Goal: Register for event/course

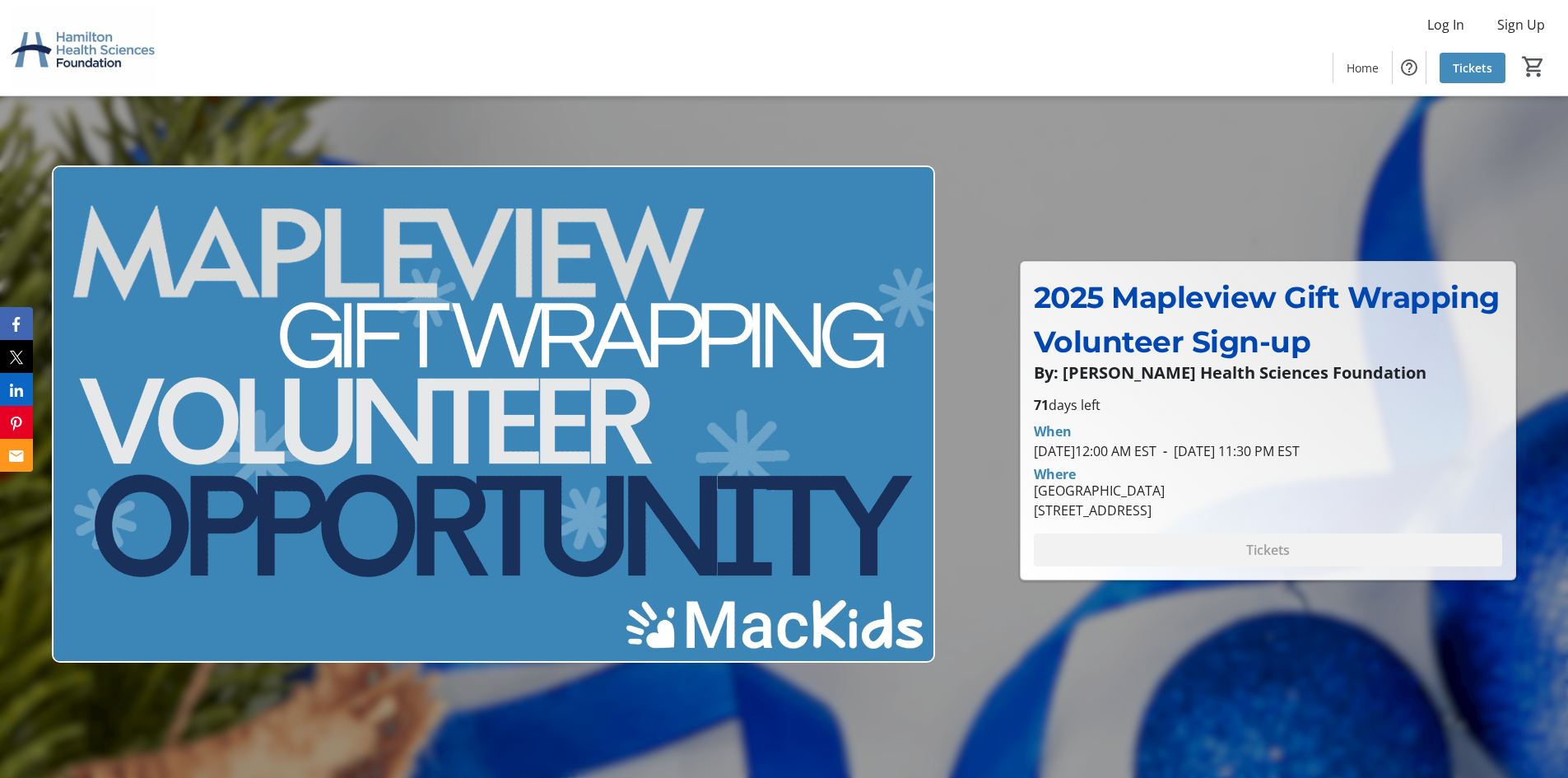
click at [1486, 73] on span "Tickets" at bounding box center [1472, 68] width 40 height 17
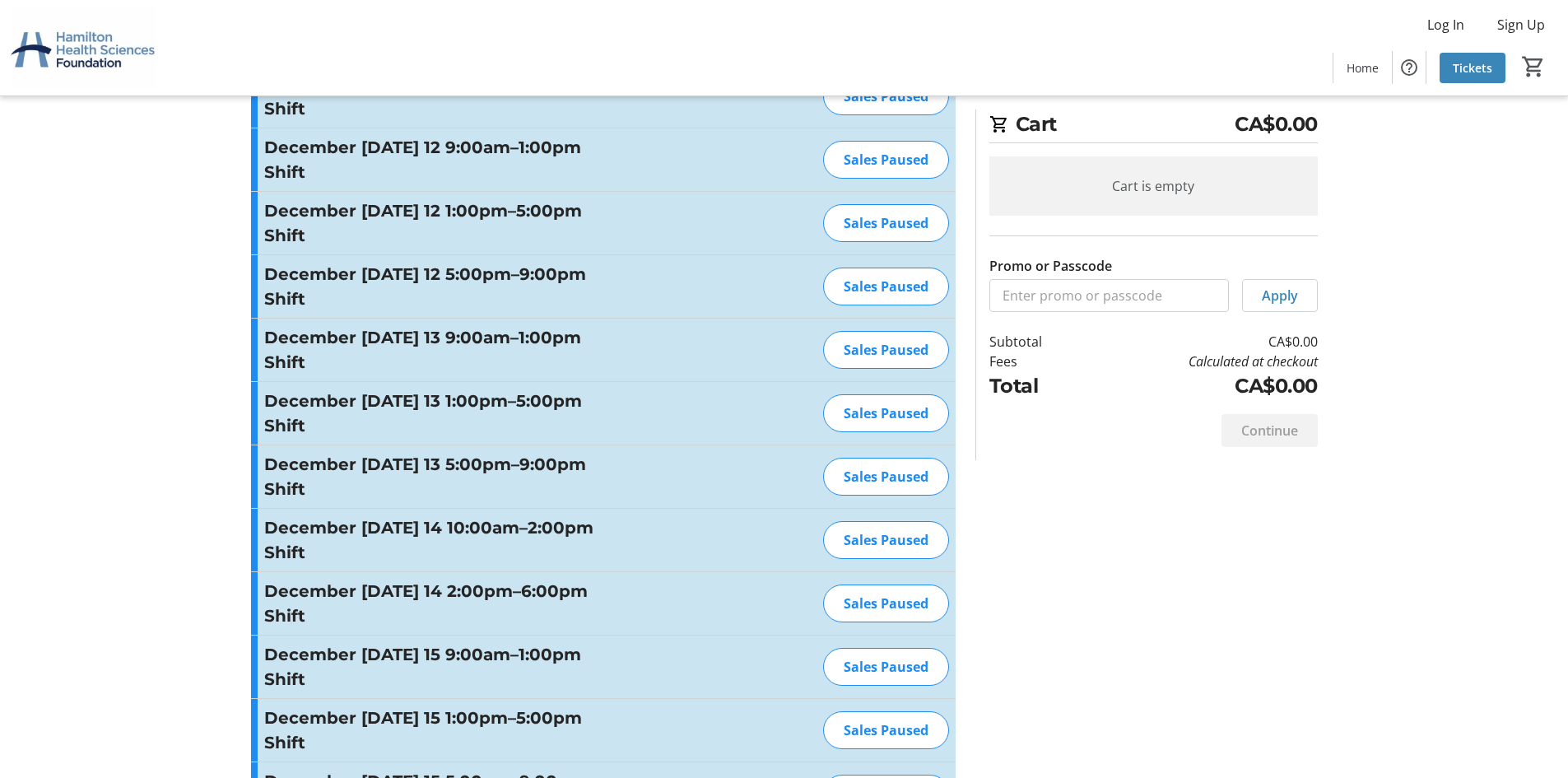
scroll to position [2470, 0]
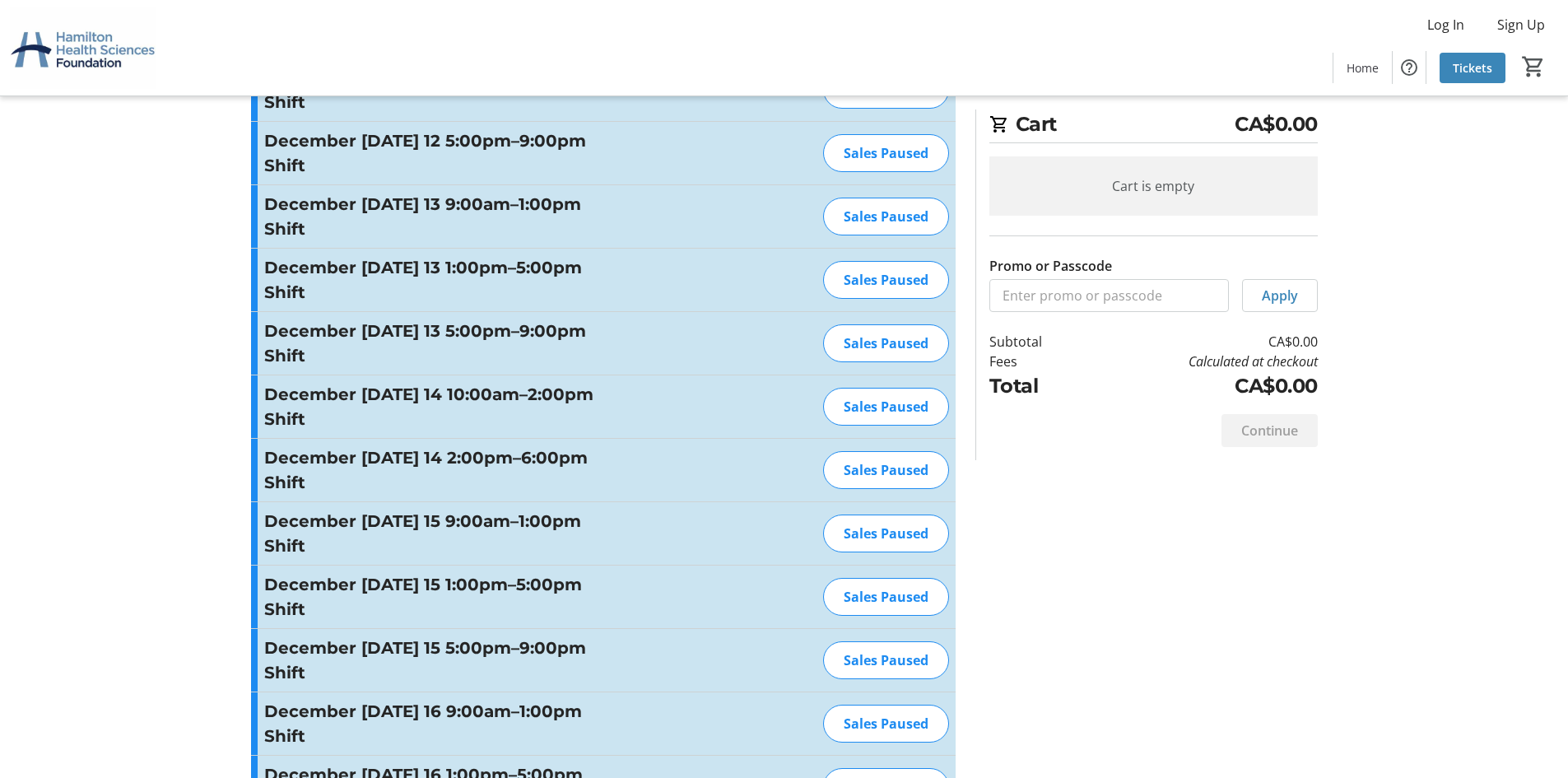
click at [905, 299] on div "Sales Paused" at bounding box center [886, 280] width 126 height 38
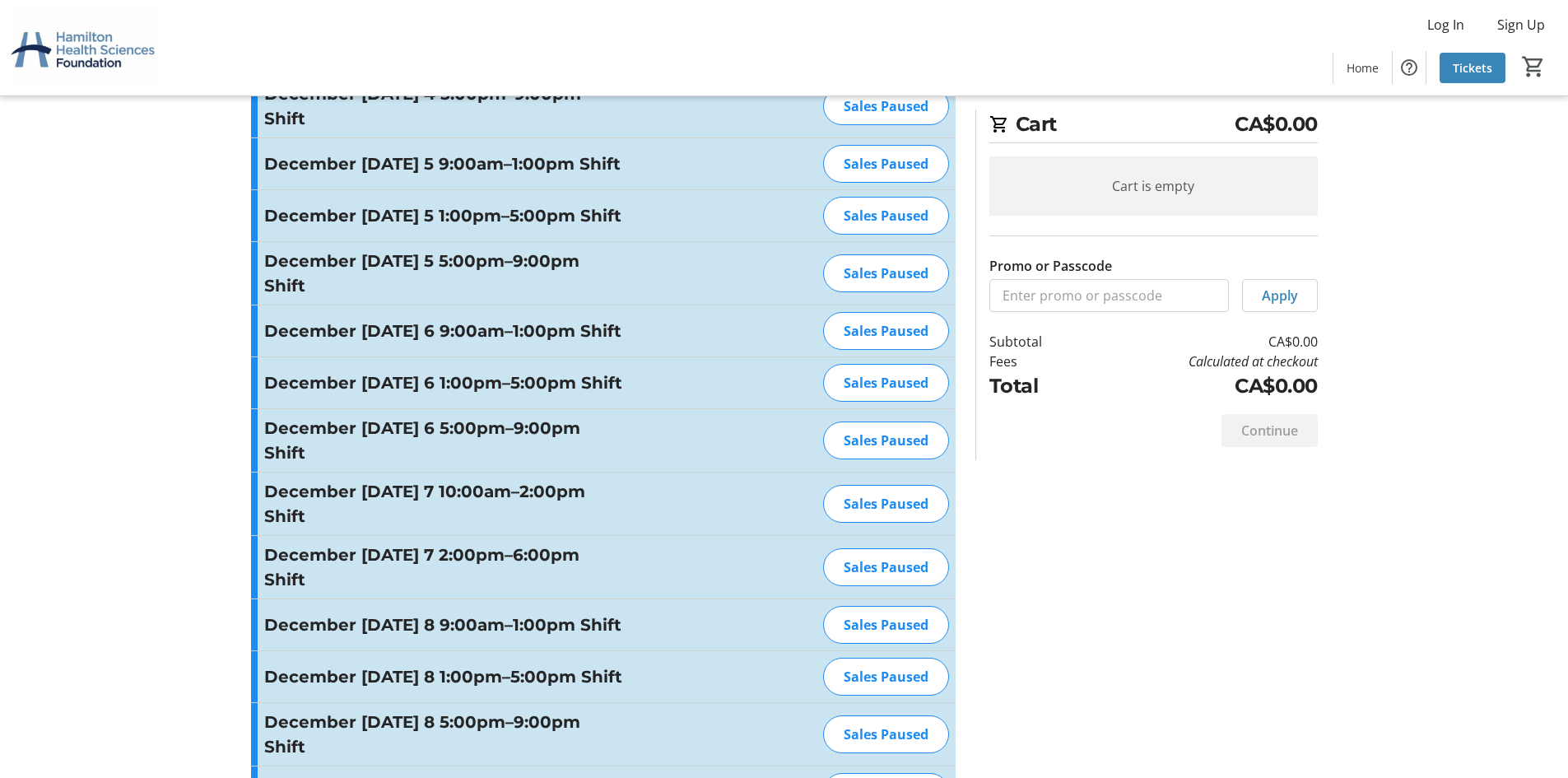
scroll to position [1153, 0]
